Goal: Navigation & Orientation: Find specific page/section

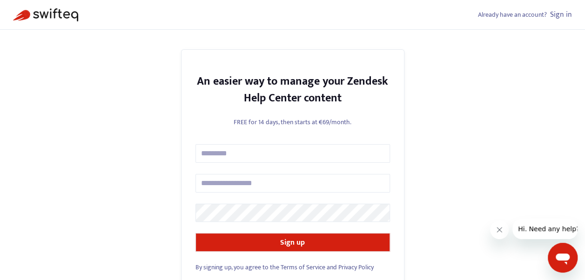
click at [564, 13] on link "Sign in" at bounding box center [561, 14] width 22 height 13
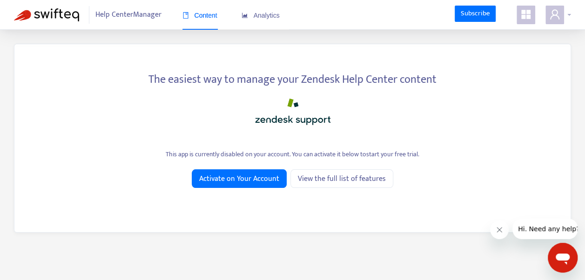
click at [557, 19] on icon "user" at bounding box center [554, 14] width 11 height 11
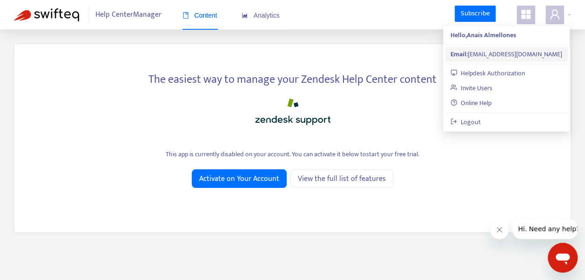
click at [497, 54] on div "Email: anais.almellones@ext.volotea.com" at bounding box center [507, 54] width 112 height 10
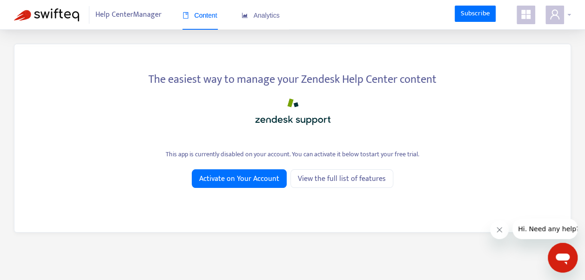
click at [556, 14] on icon "user" at bounding box center [554, 14] width 11 height 11
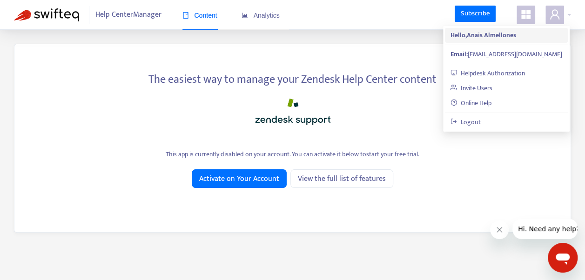
click at [507, 35] on strong "Hello, Anais Almellones" at bounding box center [484, 35] width 66 height 11
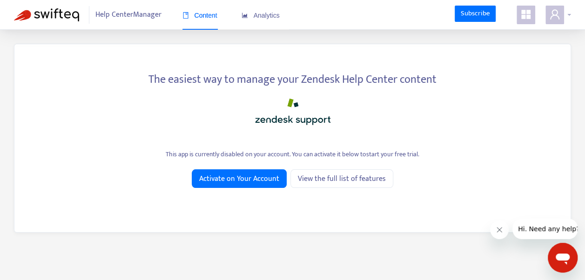
click at [563, 16] on span at bounding box center [555, 15] width 19 height 19
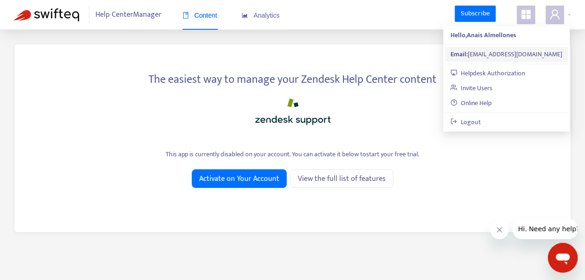
click at [494, 55] on div "Email: anais.almellones@ext.volotea.com" at bounding box center [507, 54] width 112 height 10
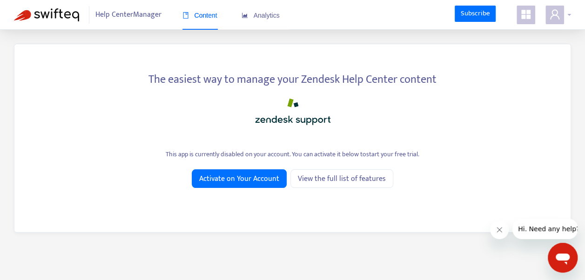
click at [557, 10] on icon "user" at bounding box center [554, 14] width 11 height 11
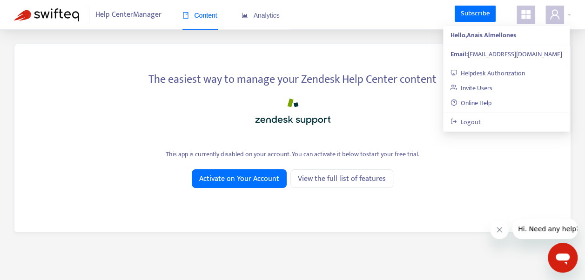
click at [365, 74] on div "The easiest way to manage your Zendesk Help Center content" at bounding box center [292, 78] width 528 height 20
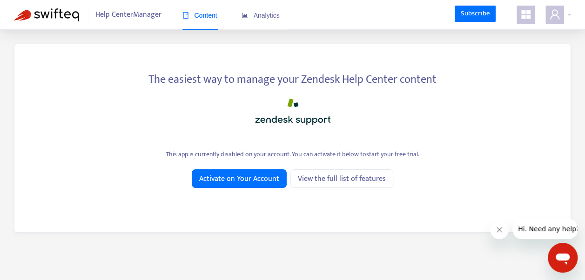
click at [168, 23] on div "Help Center Manager Content Analytics" at bounding box center [192, 15] width 194 height 18
click at [135, 17] on span "Help Center Manager" at bounding box center [128, 15] width 66 height 18
click at [514, 14] on div "Subscribe" at bounding box center [513, 15] width 116 height 19
click at [521, 17] on icon "appstore" at bounding box center [526, 14] width 11 height 11
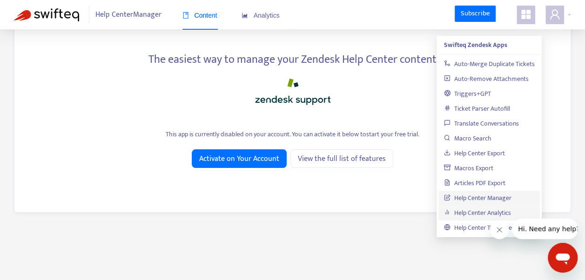
scroll to position [30, 0]
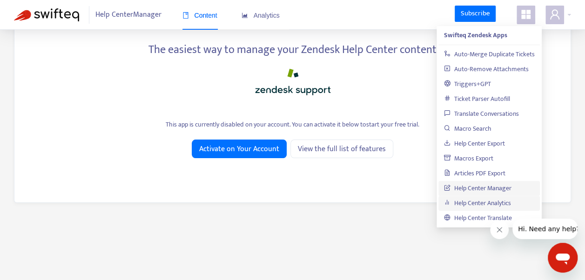
click at [463, 207] on link "Help Center Analytics" at bounding box center [477, 203] width 67 height 11
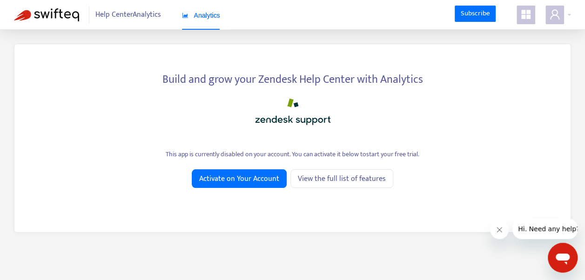
click at [522, 16] on icon "appstore" at bounding box center [525, 14] width 9 height 9
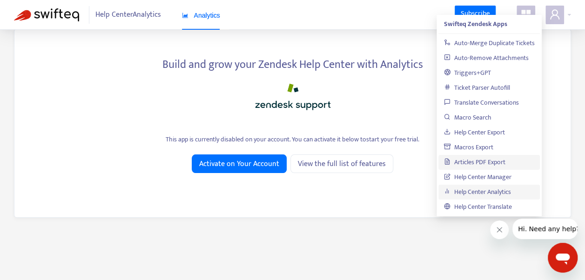
scroll to position [30, 0]
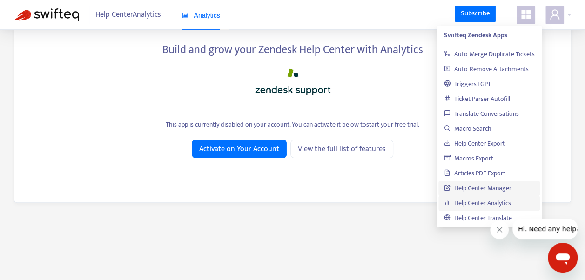
click at [487, 189] on link "Help Center Manager" at bounding box center [478, 188] width 68 height 11
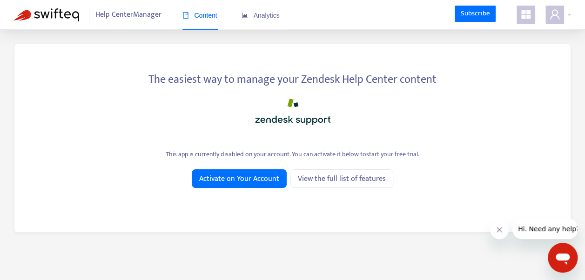
click at [522, 20] on span at bounding box center [526, 15] width 19 height 19
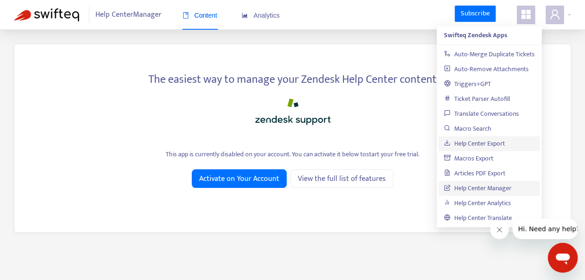
click at [489, 143] on link "Help Center Export" at bounding box center [474, 143] width 61 height 11
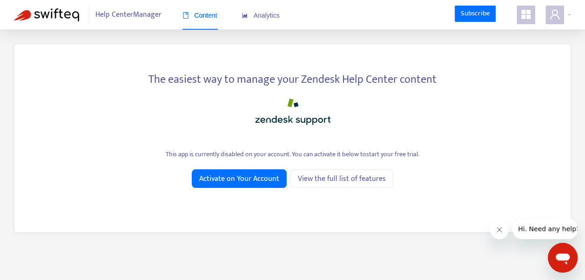
click at [144, 21] on span "Help Center Manager" at bounding box center [128, 15] width 66 height 18
click at [200, 21] on div "Content" at bounding box center [200, 15] width 35 height 28
click at [258, 19] on span "Analytics" at bounding box center [261, 15] width 38 height 7
click at [524, 20] on icon "appstore" at bounding box center [526, 14] width 11 height 11
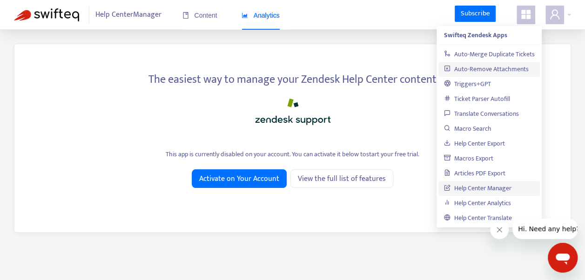
click at [487, 69] on link "Auto-Remove Attachments" at bounding box center [486, 69] width 85 height 11
